Goal: Task Accomplishment & Management: Complete application form

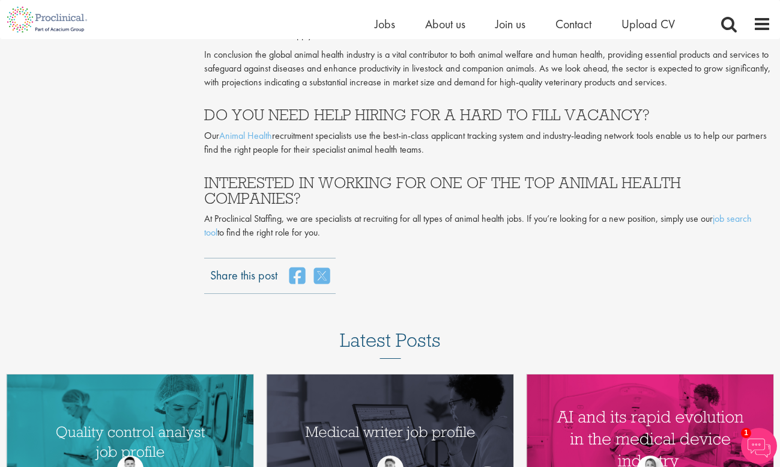
scroll to position [3250, 0]
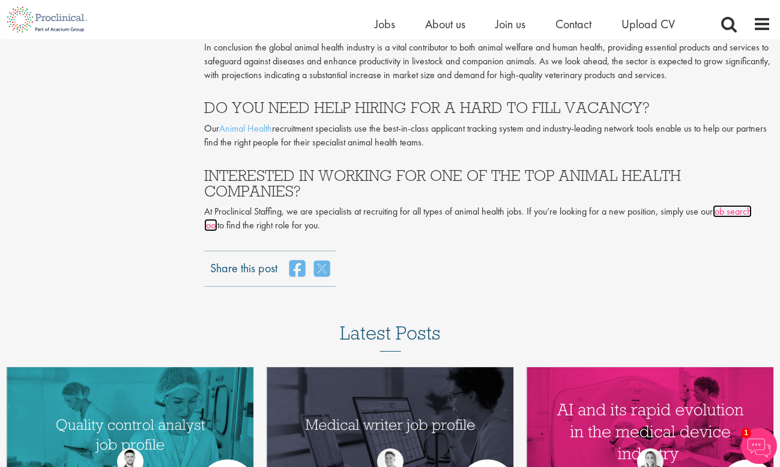
click at [732, 205] on link "job search tool" at bounding box center [478, 218] width 548 height 26
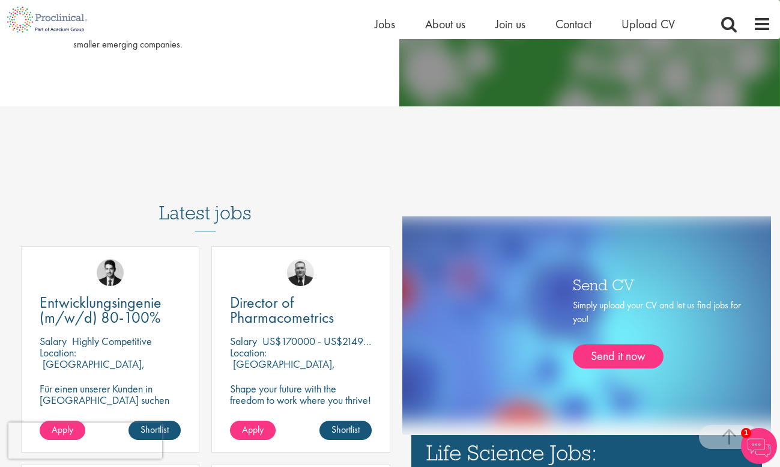
scroll to position [609, 0]
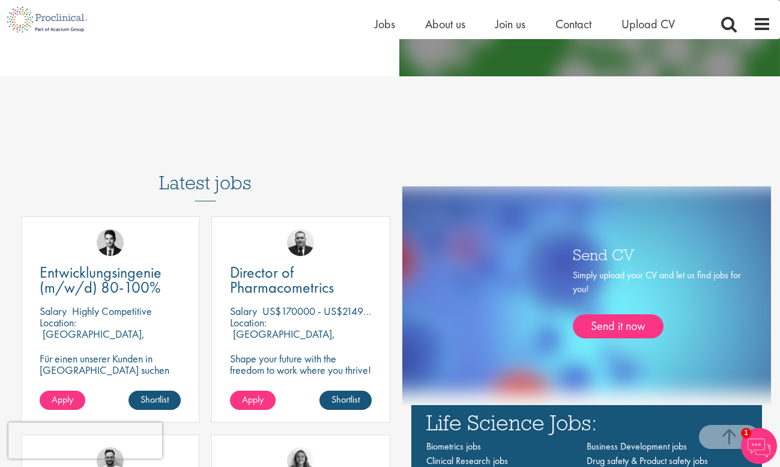
click at [206, 192] on h3 "Latest jobs" at bounding box center [205, 171] width 92 height 59
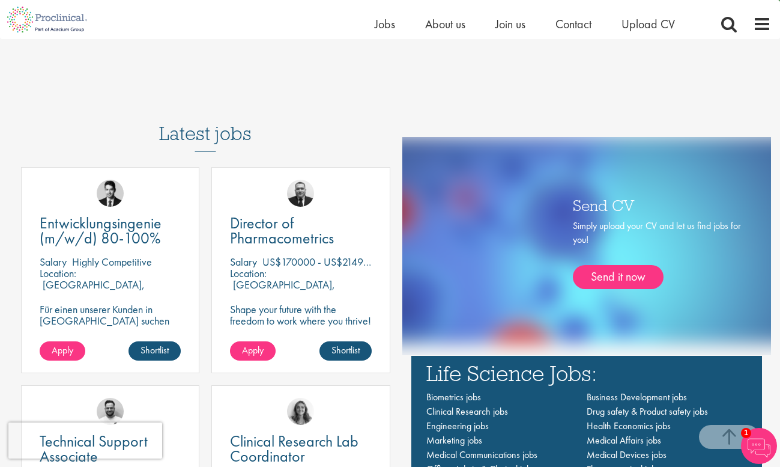
scroll to position [633, 0]
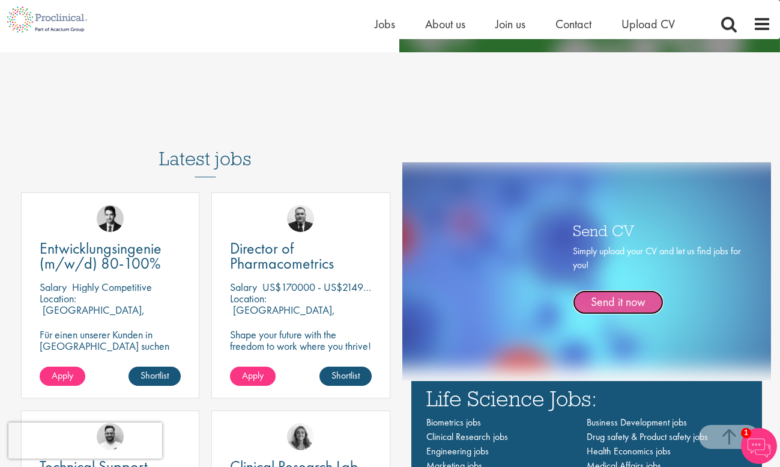
click at [629, 302] on link "Send it now" at bounding box center [618, 302] width 91 height 24
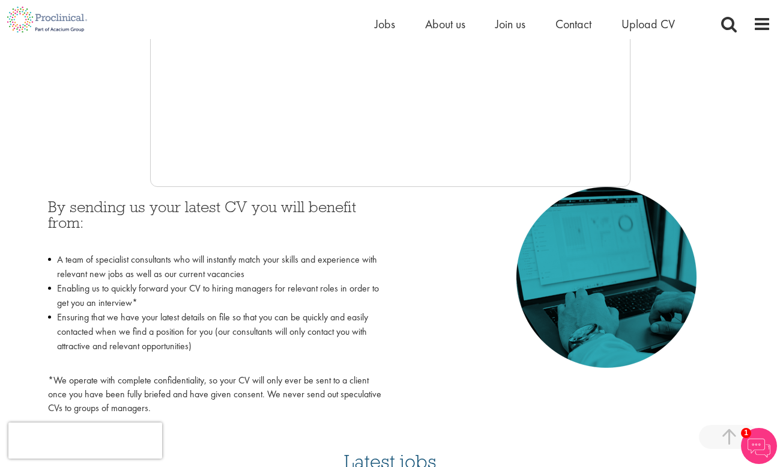
scroll to position [431, 0]
